Goal: Information Seeking & Learning: Learn about a topic

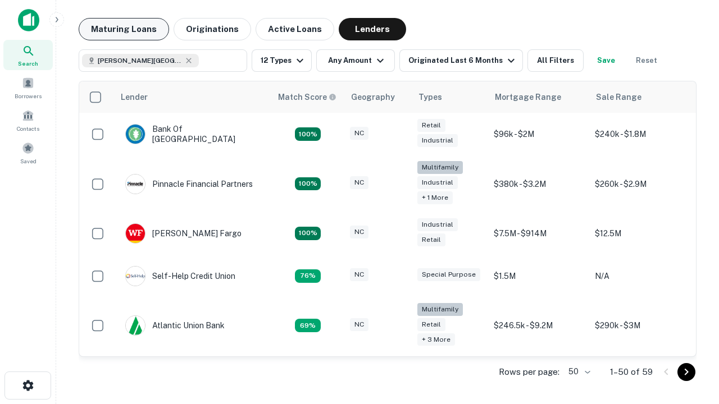
click at [124, 29] on button "Maturing Loans" at bounding box center [124, 29] width 90 height 22
